Goal: Information Seeking & Learning: Learn about a topic

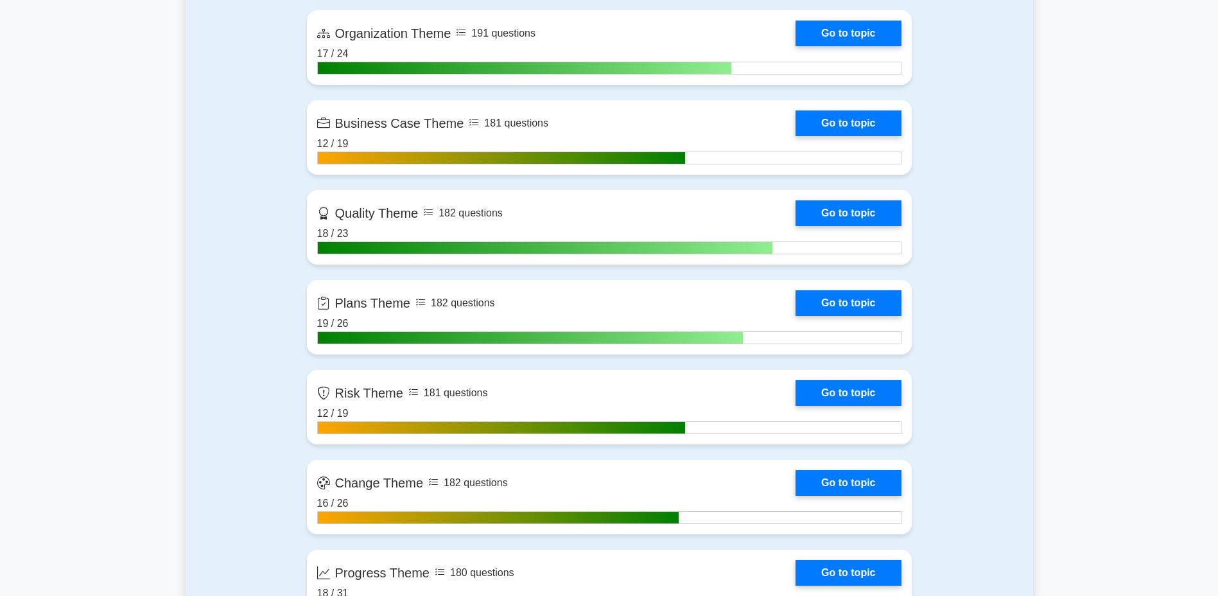
scroll to position [1107, 0]
drag, startPoint x: 0, startPoint y: 0, endPoint x: 504, endPoint y: 249, distance: 561.9
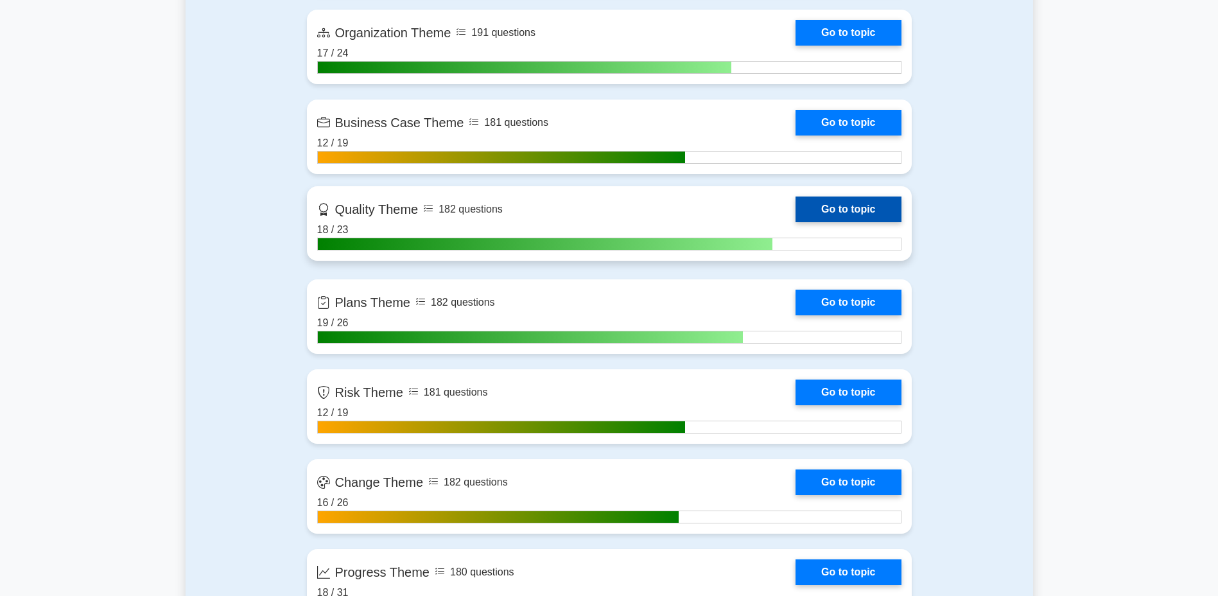
click at [796, 130] on link "Go to topic" at bounding box center [848, 123] width 105 height 26
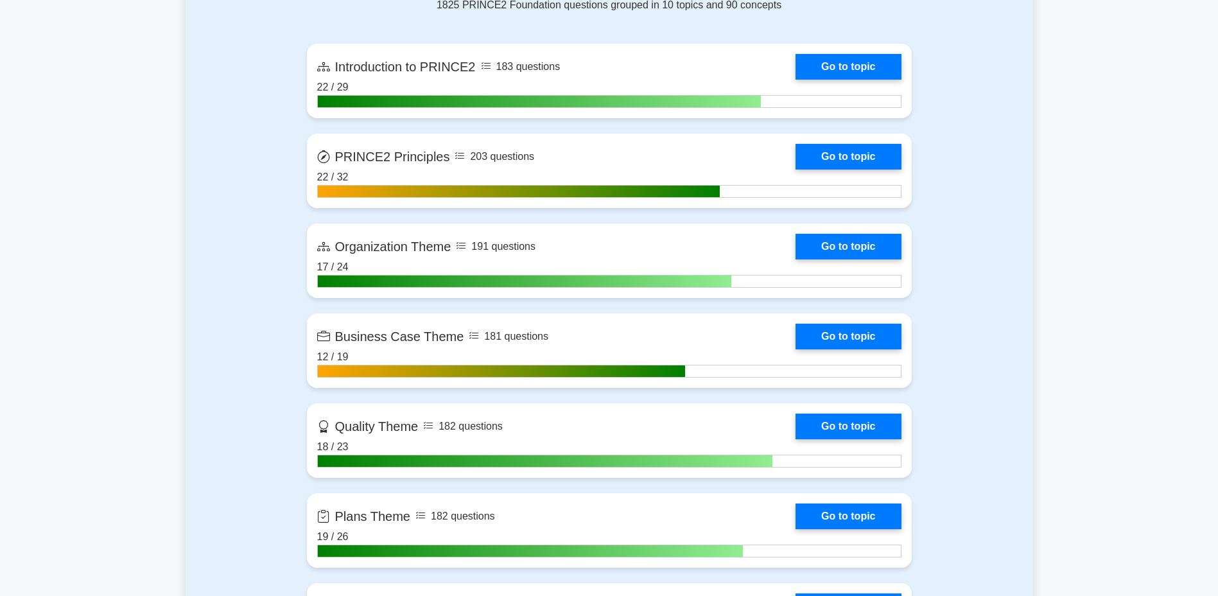
scroll to position [880, 0]
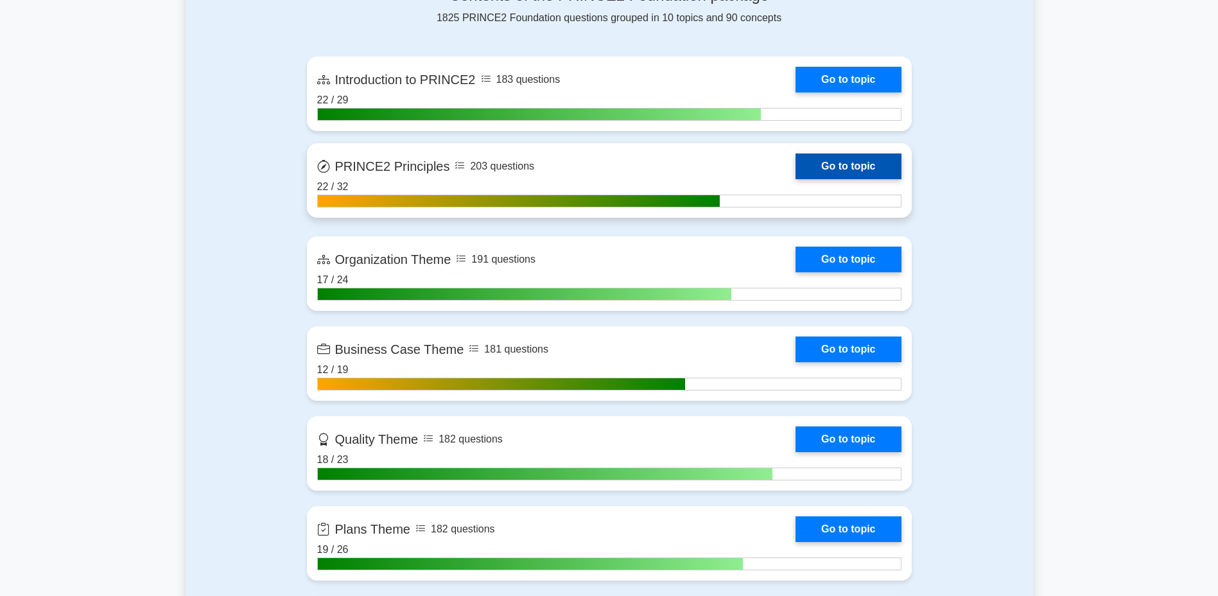
click at [818, 155] on link "Go to topic" at bounding box center [848, 167] width 105 height 26
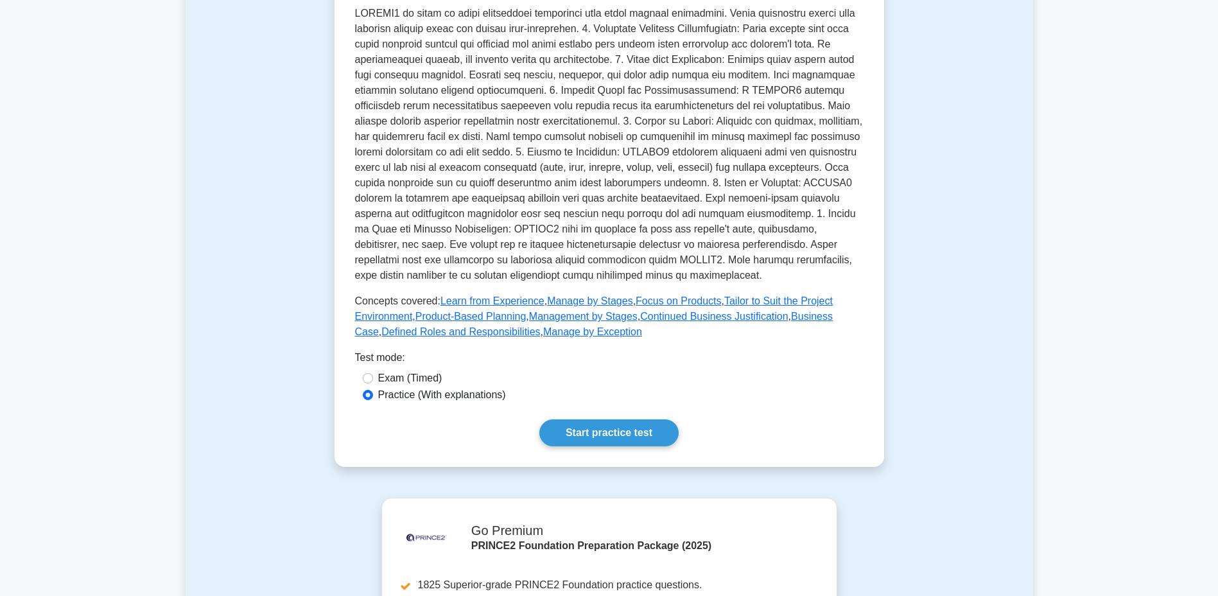
scroll to position [325, 0]
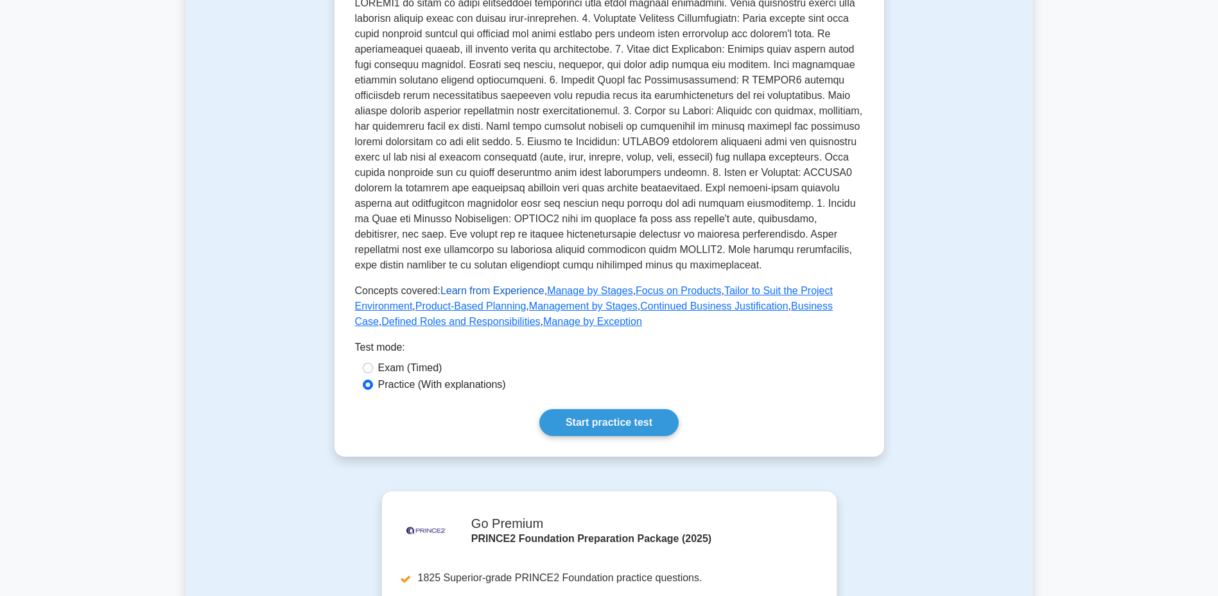
click at [500, 294] on link "Learn from Experience" at bounding box center [493, 290] width 104 height 11
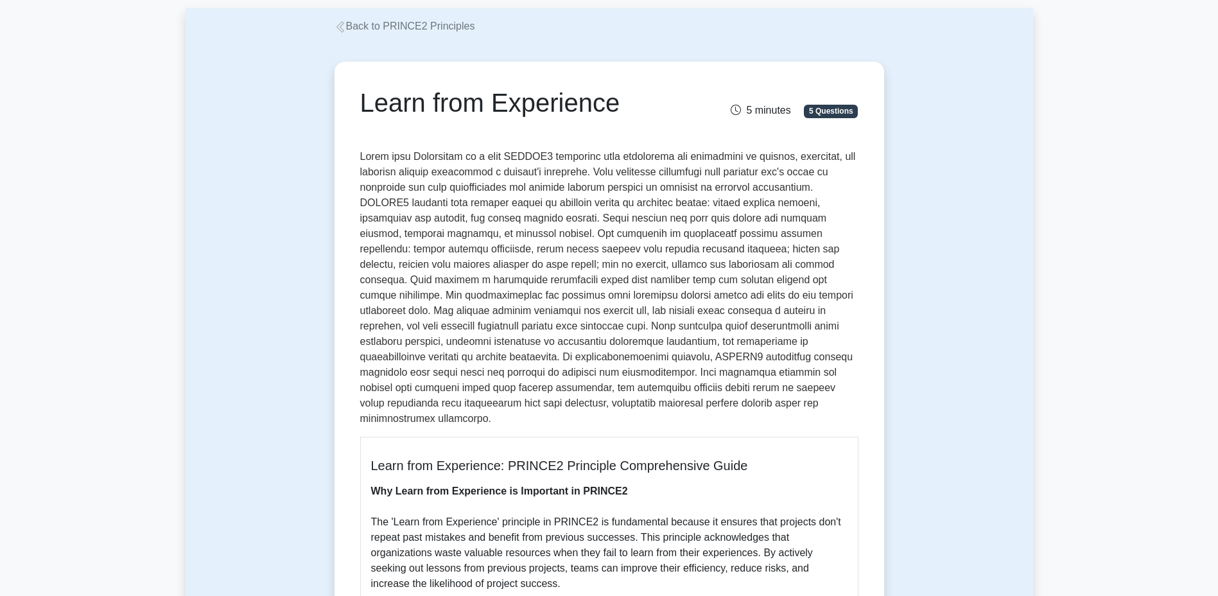
scroll to position [62, 0]
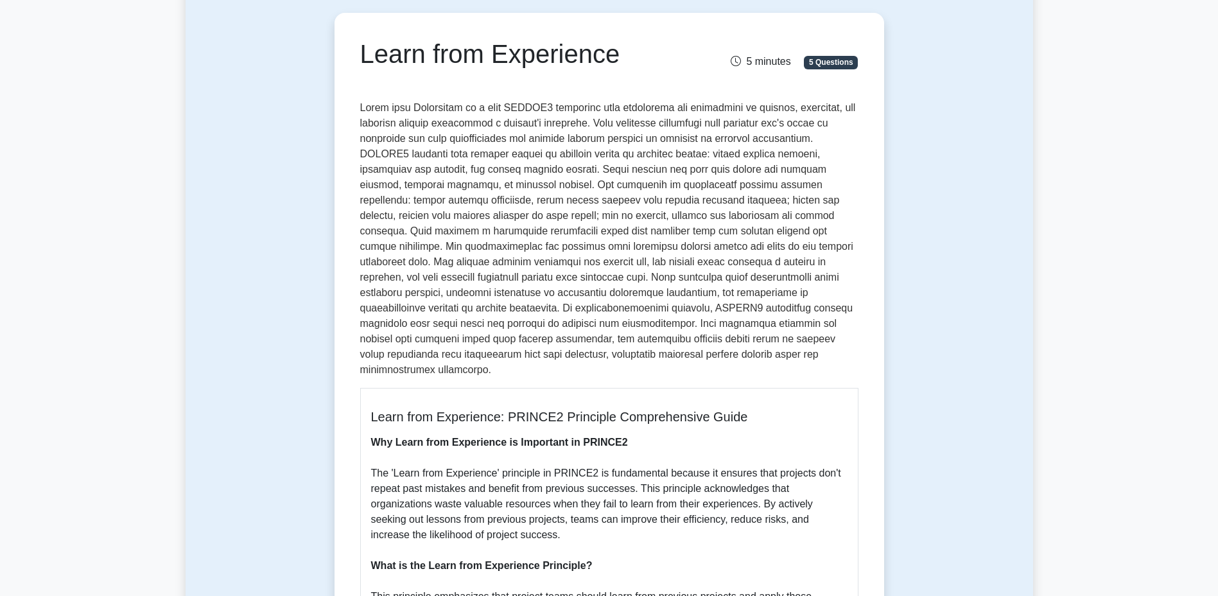
scroll to position [114, 0]
